Goal: Transaction & Acquisition: Subscribe to service/newsletter

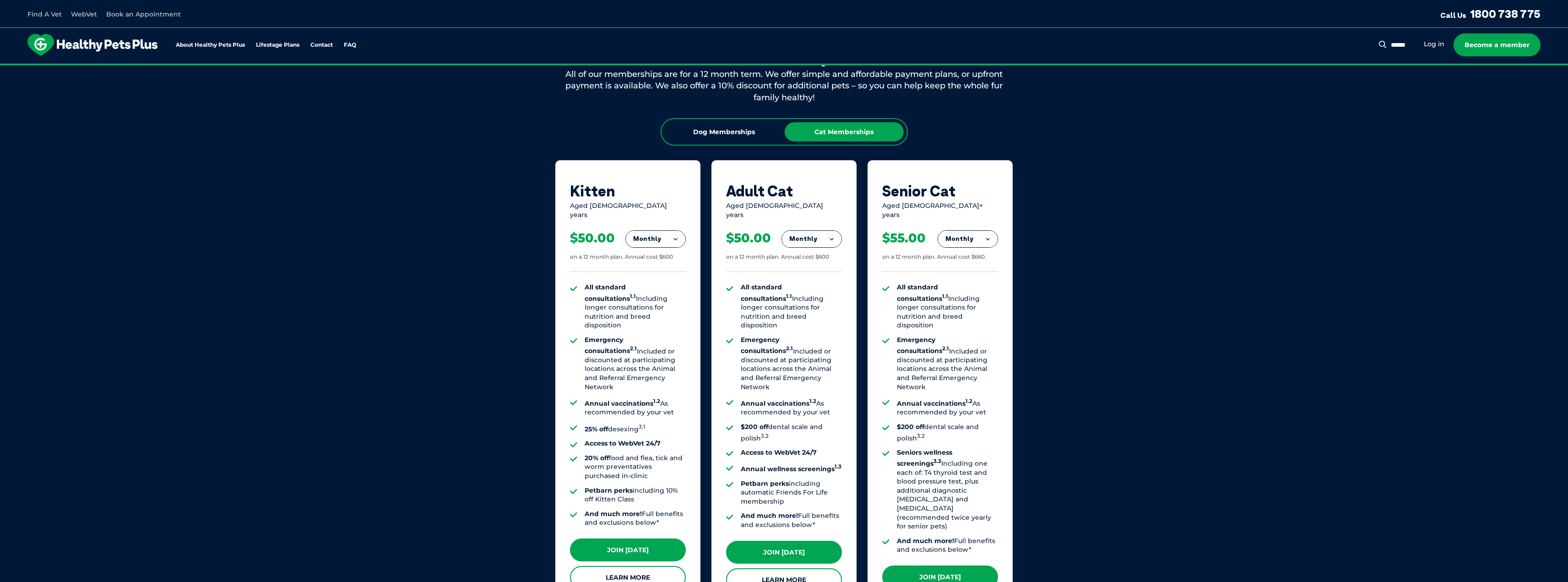
click at [832, 231] on button "Monthly" at bounding box center [812, 239] width 60 height 16
click at [822, 247] on li "Fortnightly" at bounding box center [812, 258] width 60 height 22
click at [824, 231] on button "Fortnightly" at bounding box center [809, 239] width 65 height 16
click at [817, 296] on li "Yearly" at bounding box center [809, 301] width 65 height 21
click at [833, 233] on button "Yearly" at bounding box center [812, 239] width 60 height 16
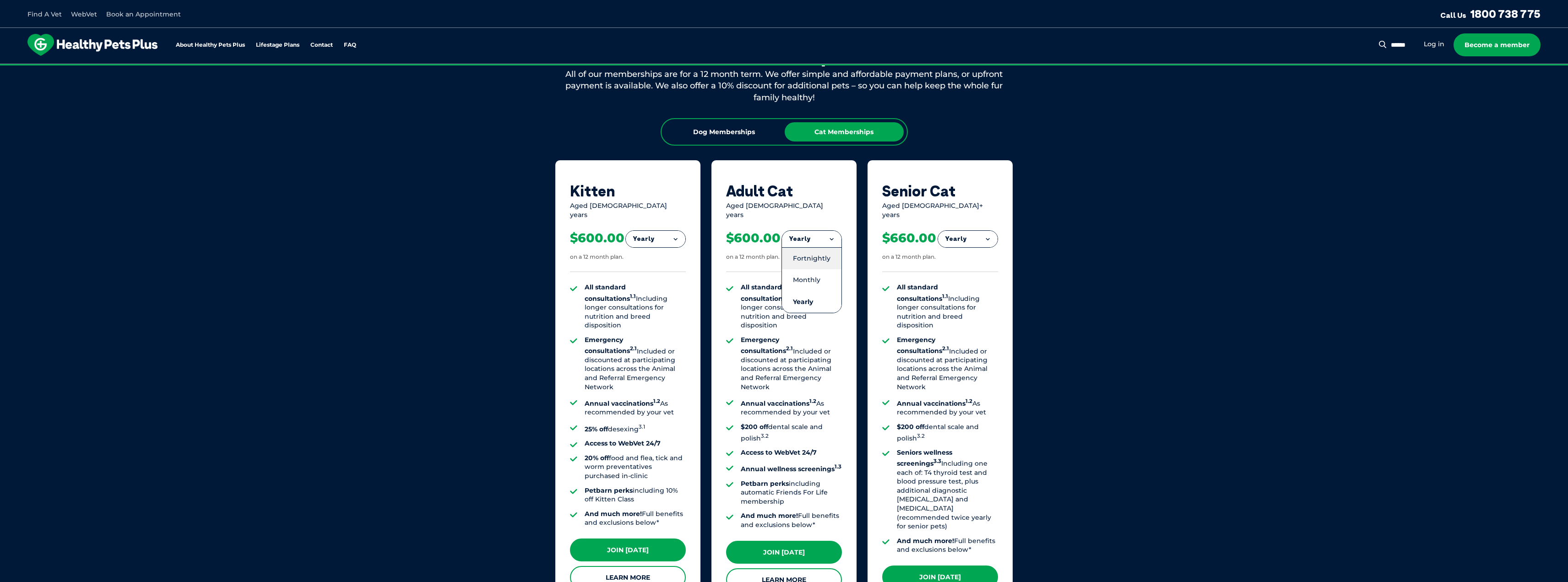
click at [807, 251] on li "Fortnightly" at bounding box center [812, 258] width 60 height 22
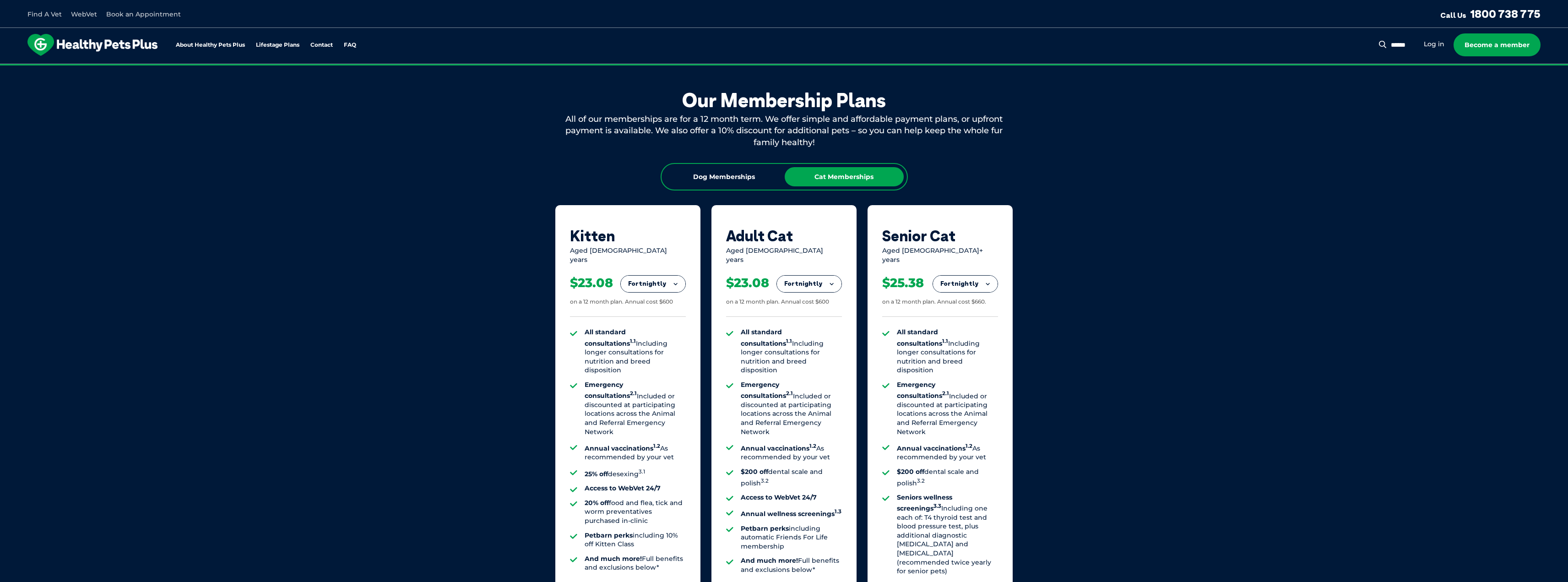
scroll to position [494, 0]
click at [812, 276] on button "Fortnightly" at bounding box center [809, 284] width 65 height 16
click at [808, 320] on li "Monthly" at bounding box center [809, 325] width 65 height 21
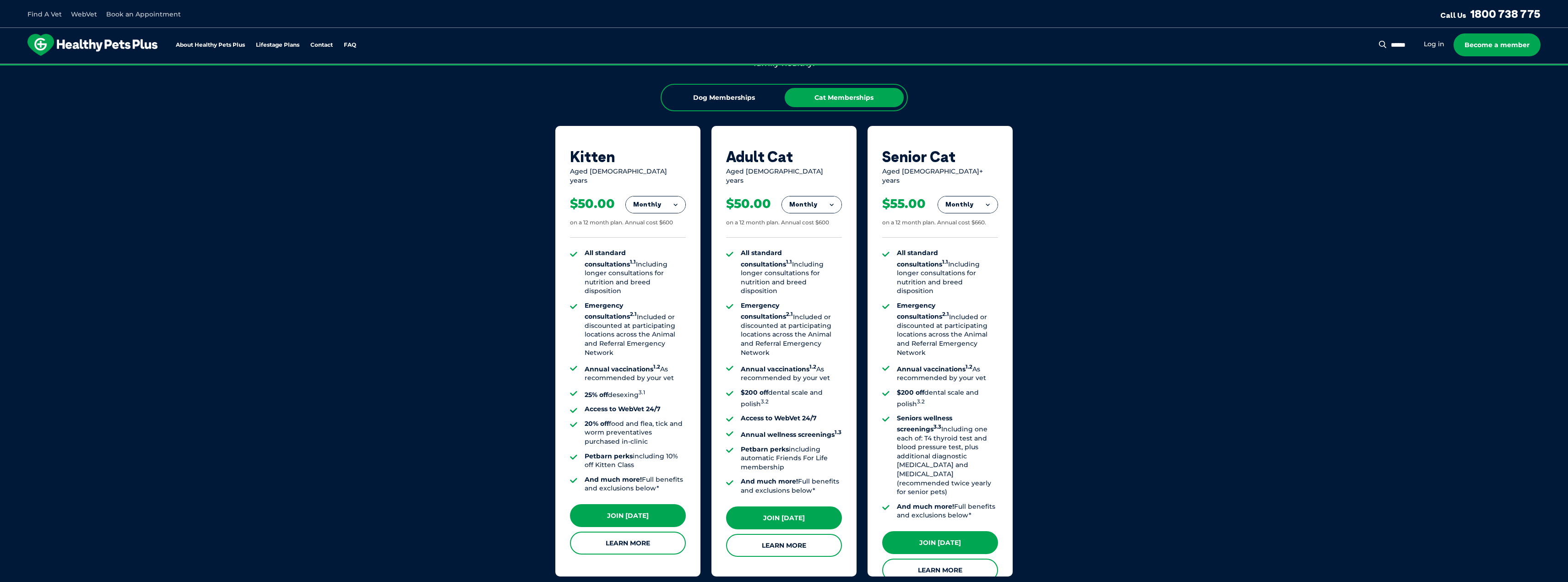
scroll to position [723, 0]
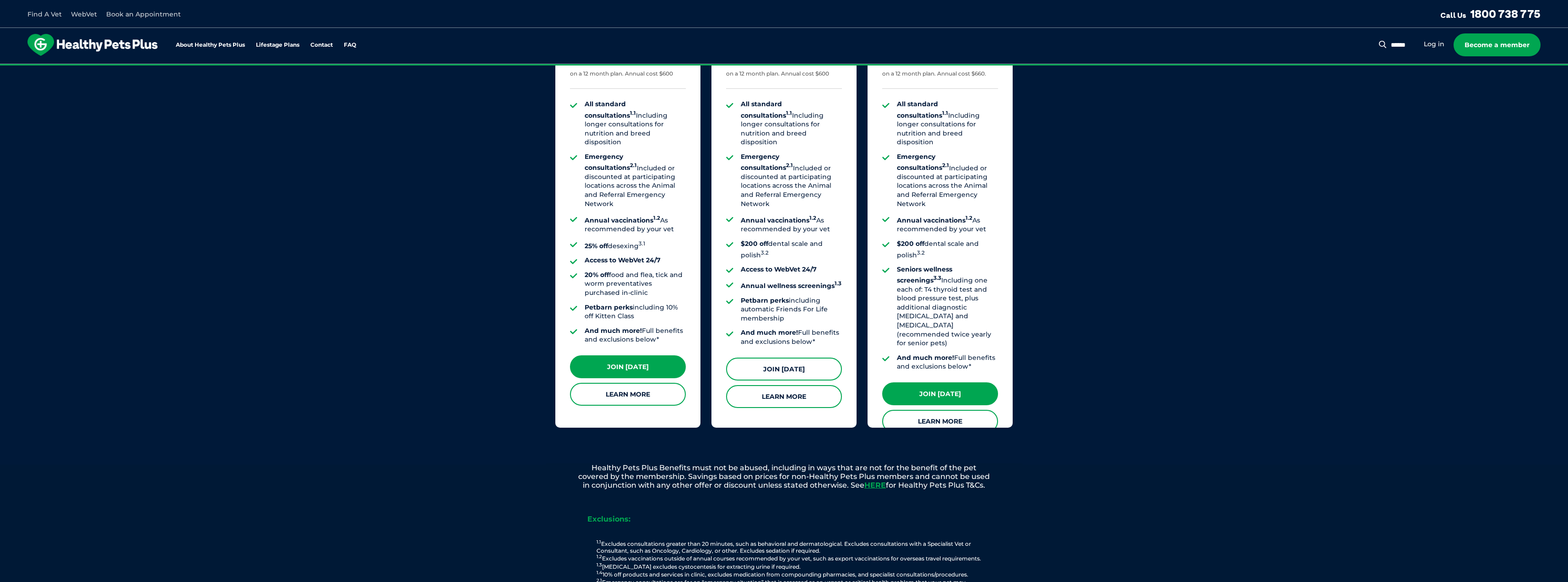
click at [808, 359] on link "Join [DATE]" at bounding box center [784, 369] width 116 height 23
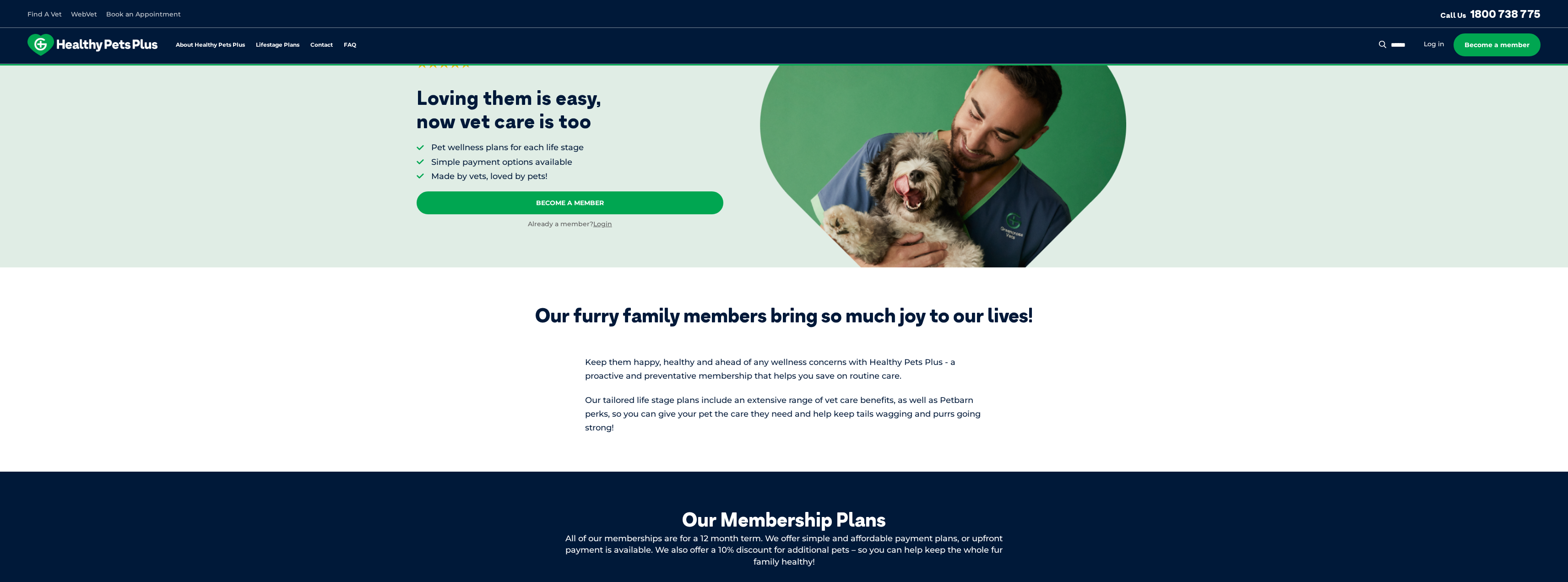
scroll to position [0, 0]
